Goal: Information Seeking & Learning: Understand process/instructions

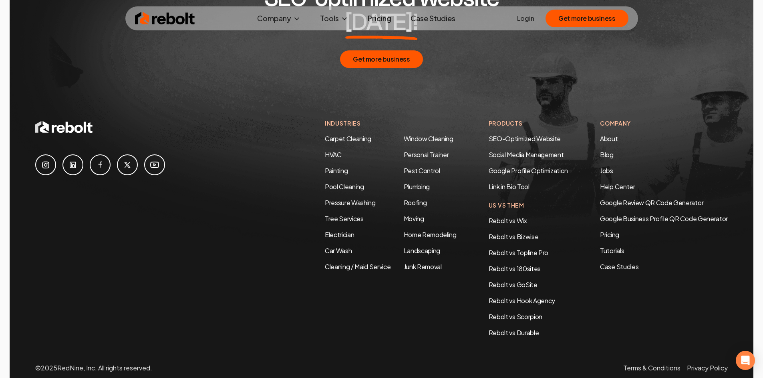
scroll to position [4254, 0]
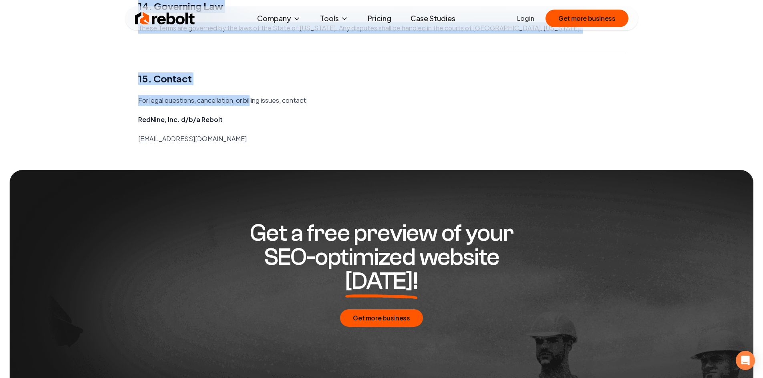
scroll to position [2002, 0]
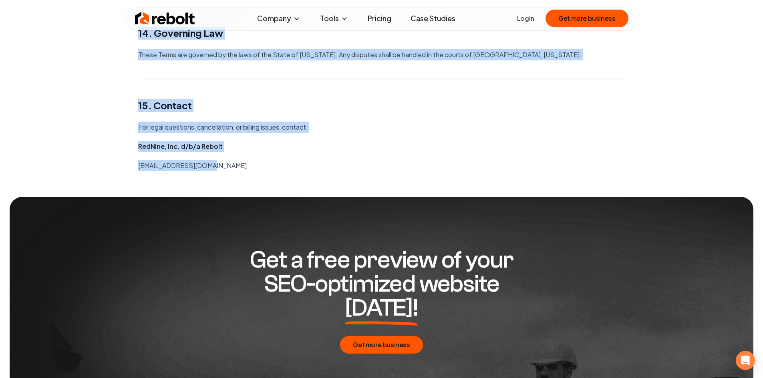
drag, startPoint x: 139, startPoint y: 53, endPoint x: 244, endPoint y: 159, distance: 149.2
copy main "Lorem ip Dolorsi Ametcon Adip: EliTsed, Doe. t/i/u Labore Etdolor: magnaal@enim…"
click at [355, 129] on p "For legal questions, cancellation, or billing issues, contact:" at bounding box center [381, 127] width 487 height 11
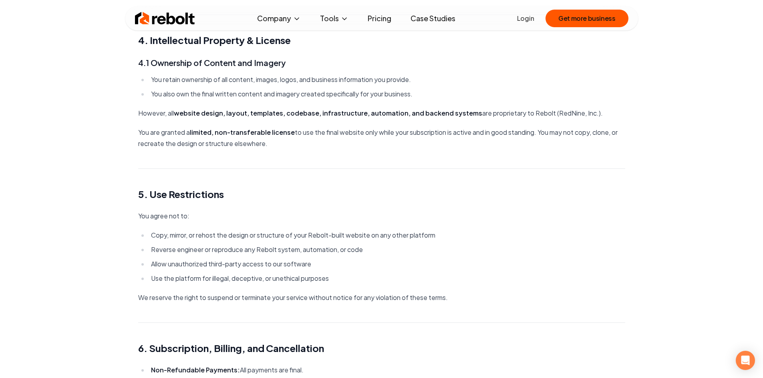
scroll to position [481, 0]
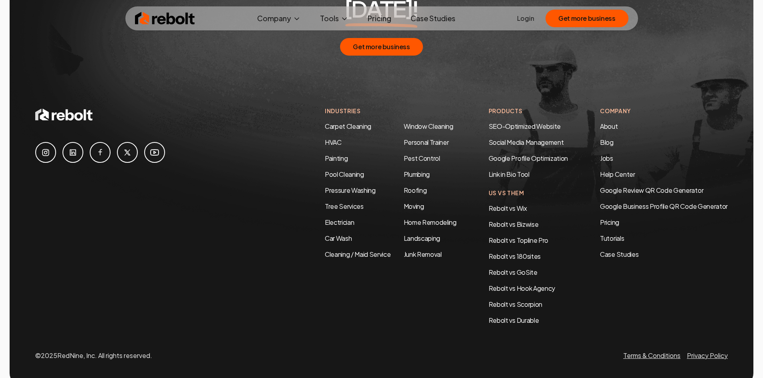
scroll to position [4254, 0]
